Goal: Check status: Check status

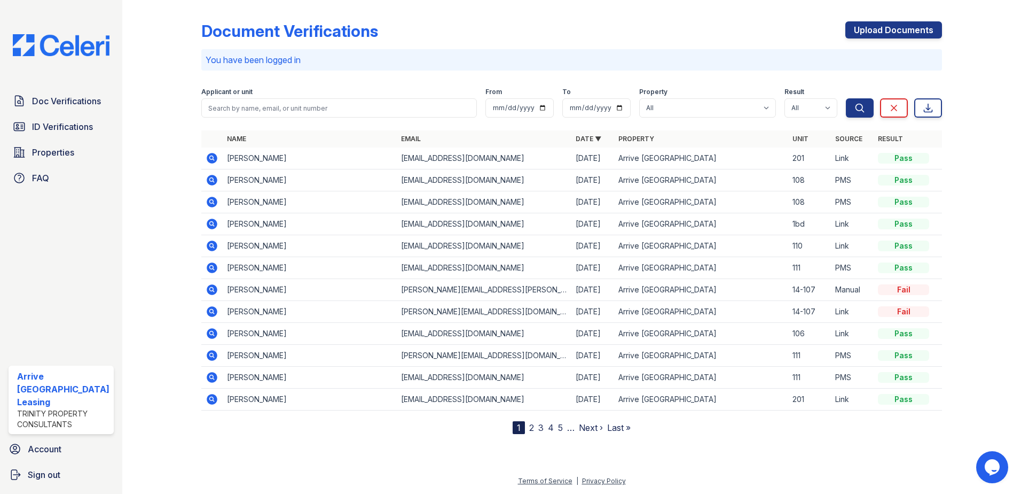
click at [211, 161] on icon at bounding box center [212, 158] width 11 height 11
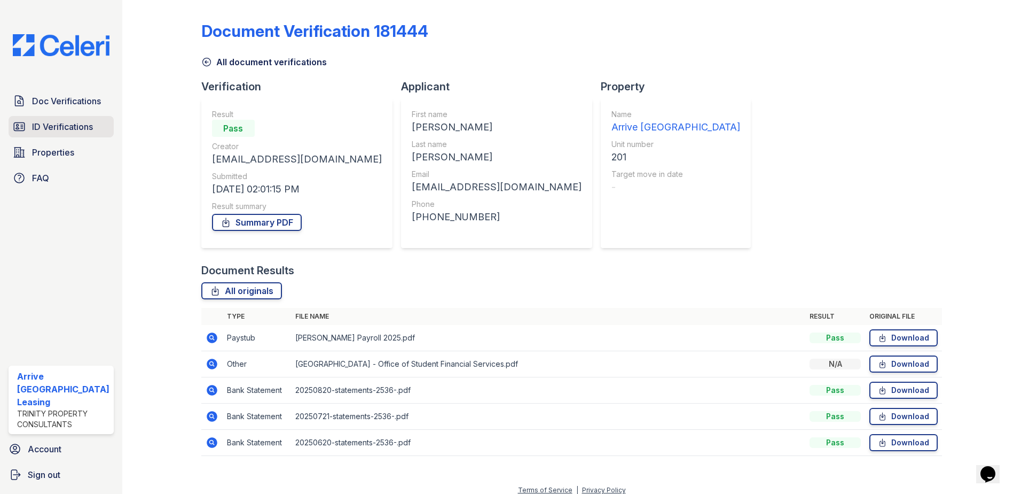
click at [74, 137] on link "ID Verifications" at bounding box center [61, 126] width 105 height 21
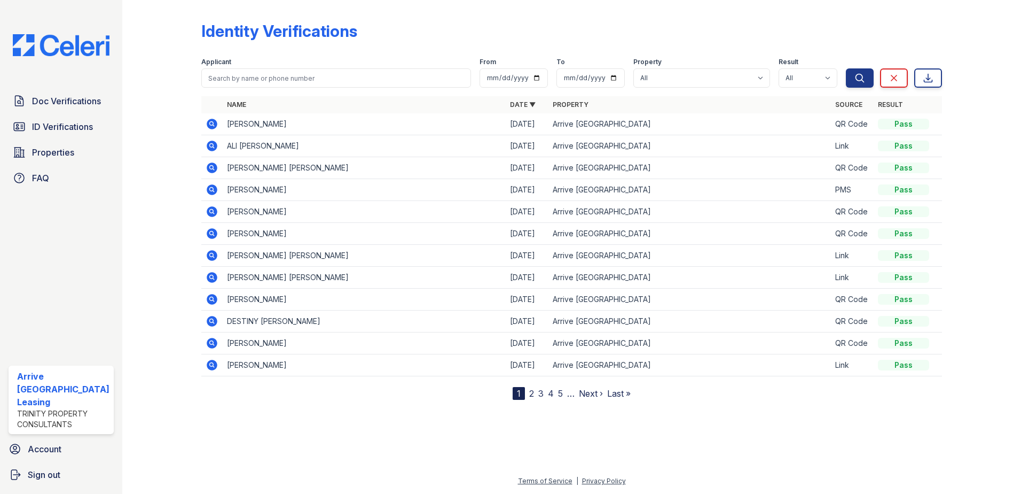
click at [208, 122] on icon at bounding box center [212, 124] width 11 height 11
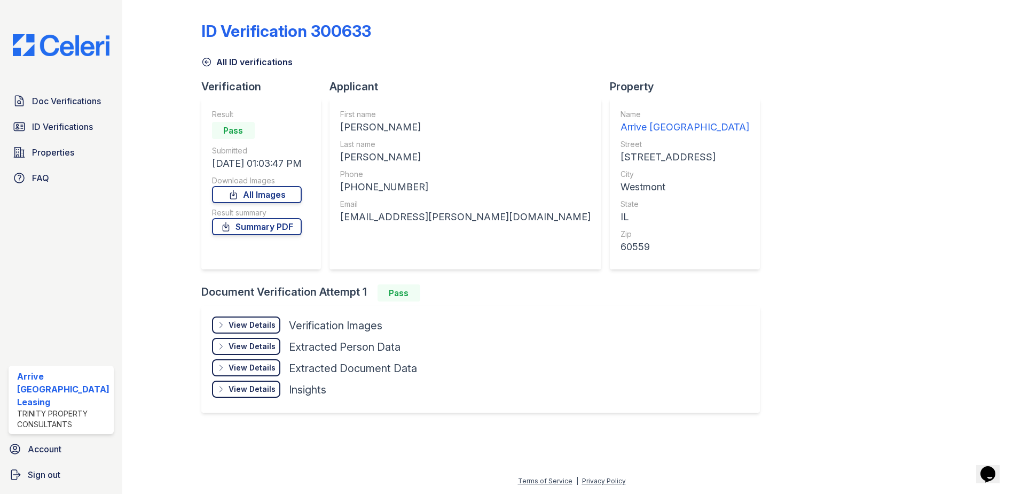
click at [251, 327] on div "View Details" at bounding box center [252, 324] width 47 height 11
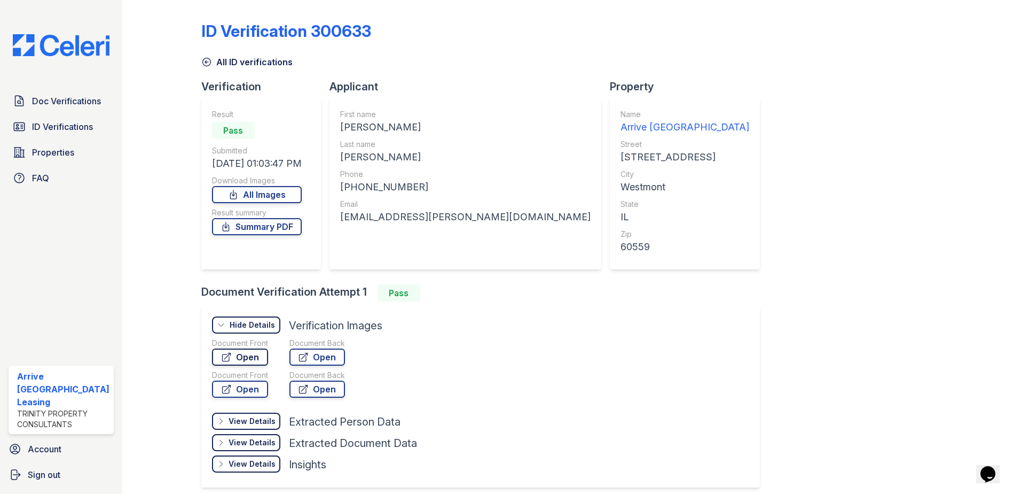
click at [255, 355] on link "Open" at bounding box center [240, 356] width 56 height 17
